Goal: Task Accomplishment & Management: Use online tool/utility

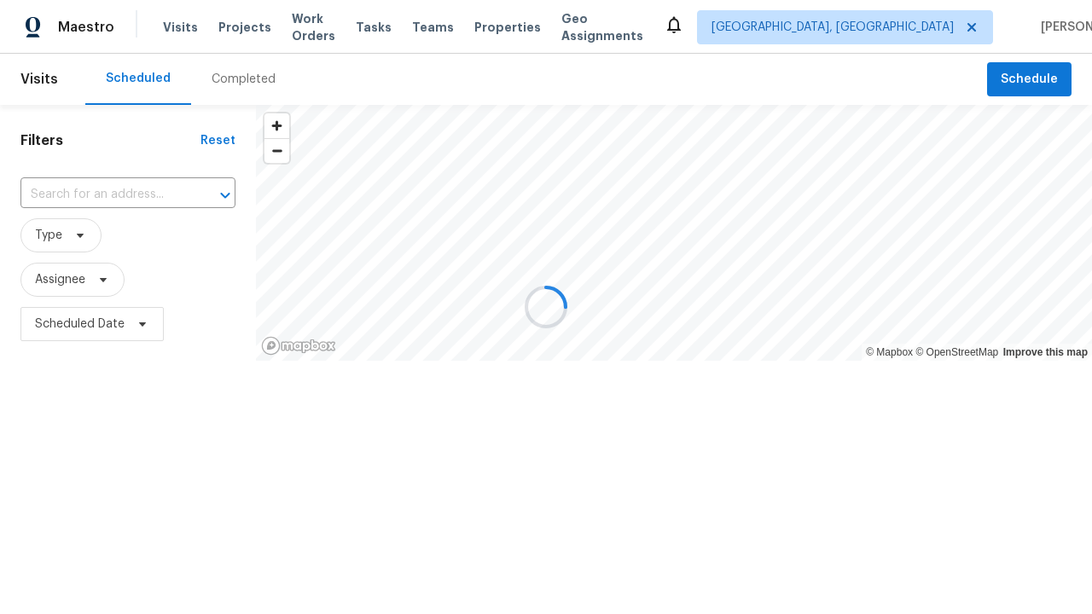
click at [1031, 79] on span "Schedule" at bounding box center [1029, 79] width 57 height 21
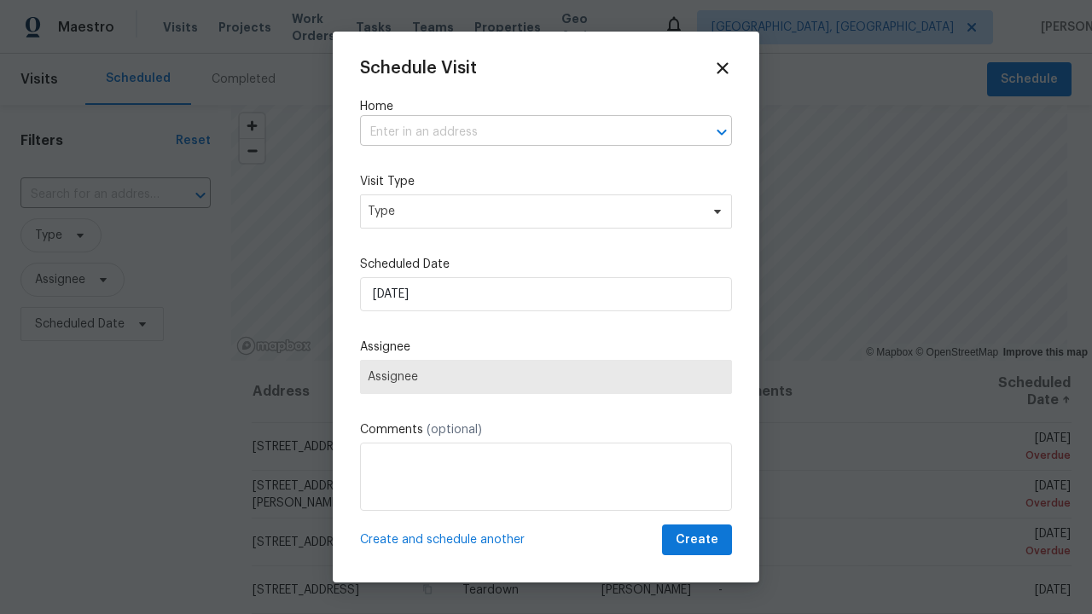
click at [522, 132] on input "text" at bounding box center [522, 132] width 324 height 26
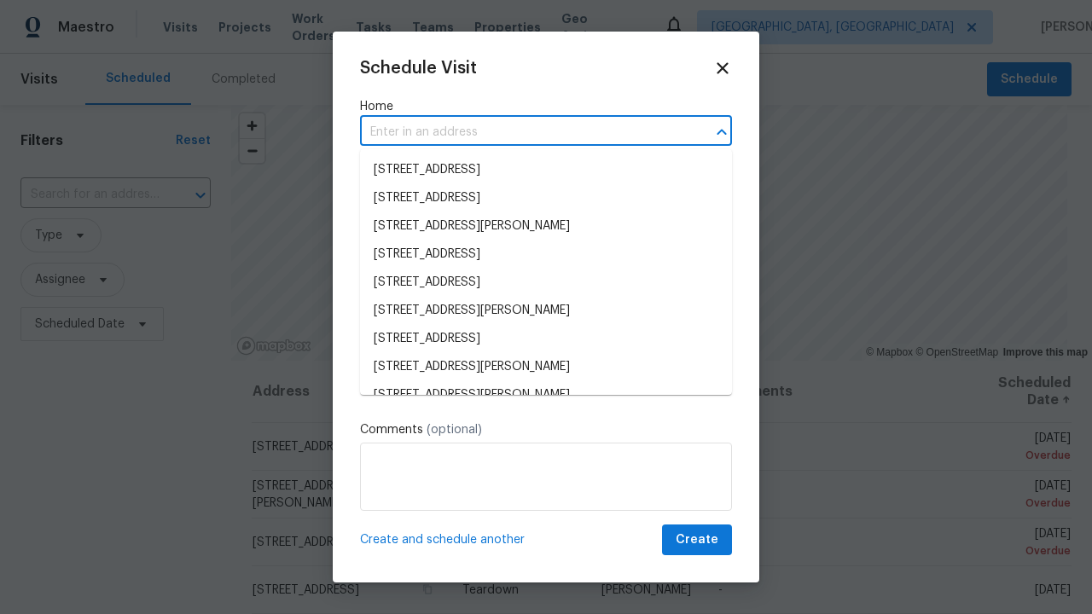
click at [546, 170] on li "[STREET_ADDRESS]" at bounding box center [546, 170] width 372 height 28
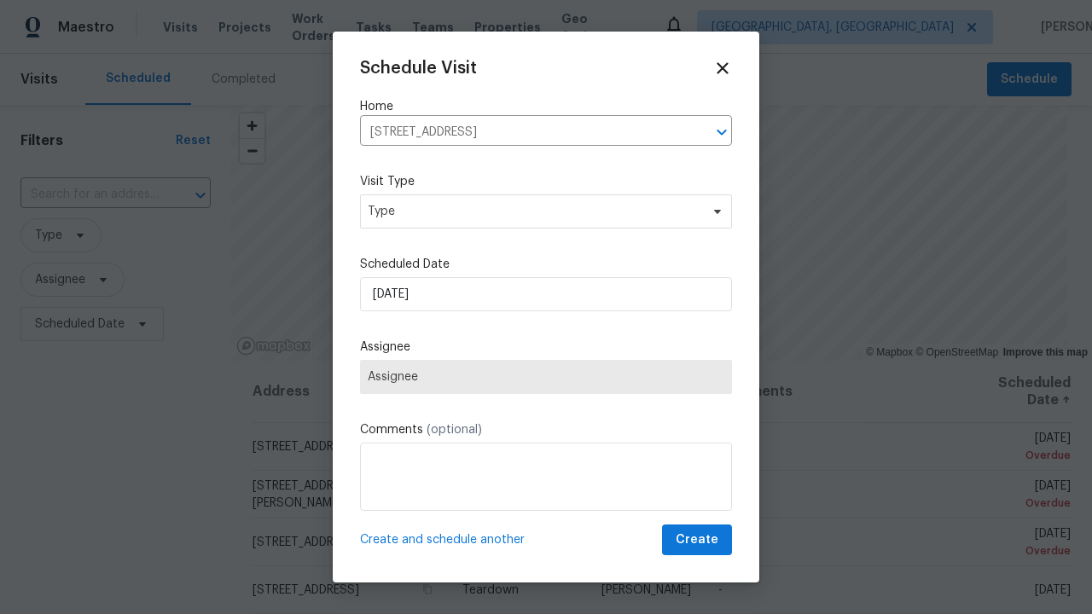
click at [546, 211] on span "Type" at bounding box center [534, 211] width 332 height 17
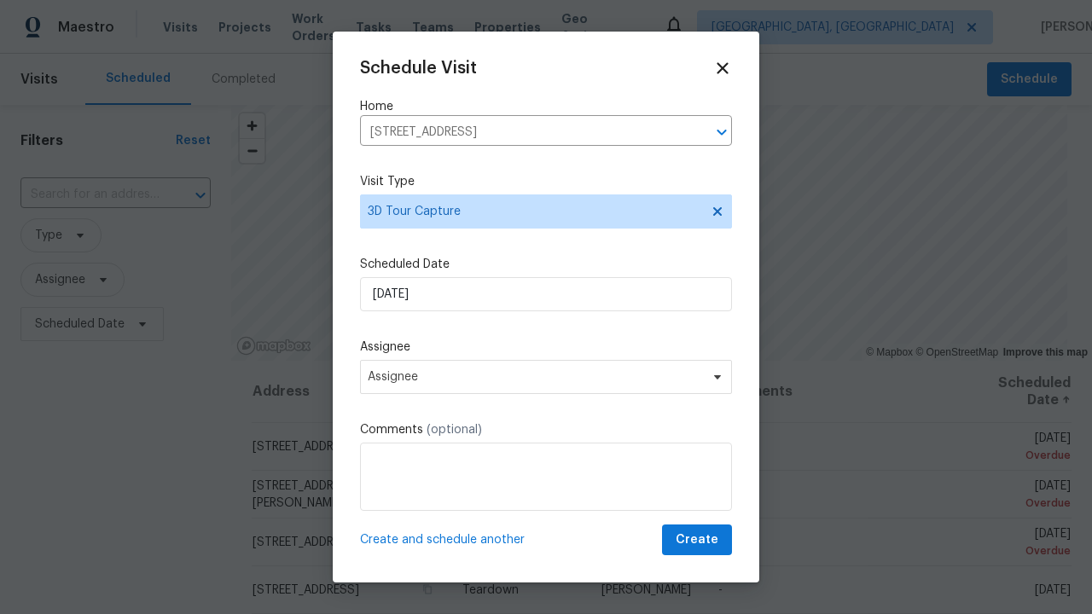
click at [546, 376] on span "Assignee" at bounding box center [535, 377] width 334 height 14
